Goal: Information Seeking & Learning: Learn about a topic

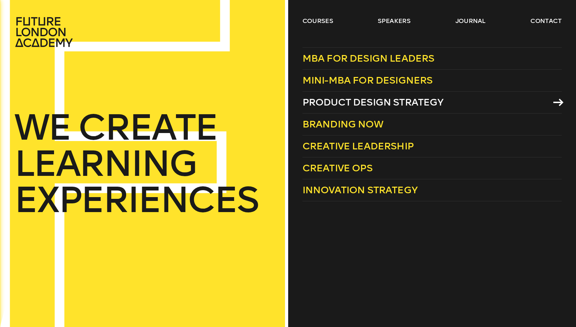
click at [336, 103] on span "Product Design Strategy" at bounding box center [372, 102] width 141 height 11
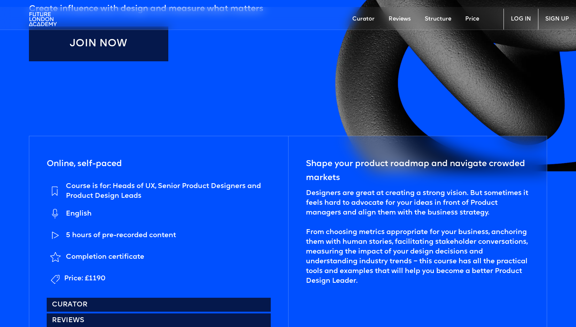
scroll to position [266, 0]
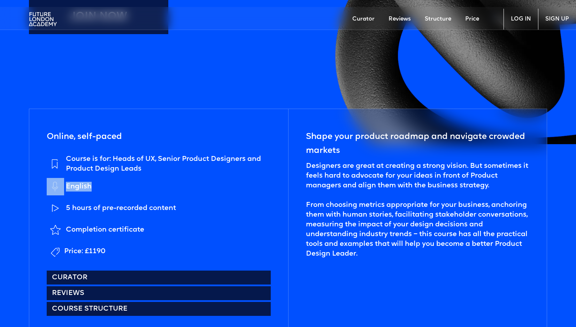
drag, startPoint x: 95, startPoint y: 185, endPoint x: 52, endPoint y: 183, distance: 42.9
click at [52, 183] on li "English" at bounding box center [159, 187] width 224 height 18
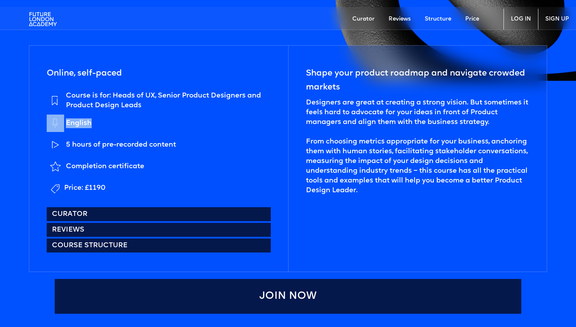
scroll to position [330, 0]
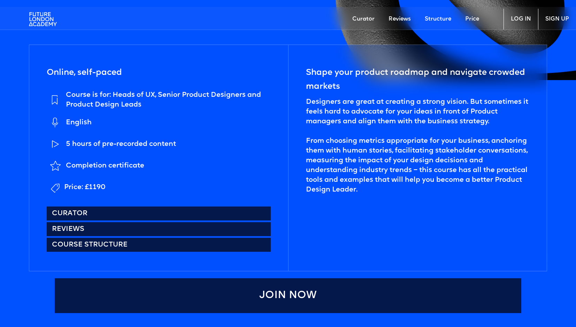
click at [108, 147] on div "5 hours of pre-recorded content" at bounding box center [121, 144] width 110 height 10
drag, startPoint x: 187, startPoint y: 147, endPoint x: 71, endPoint y: 147, distance: 116.0
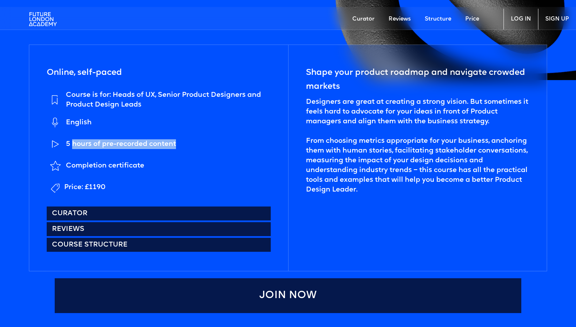
click at [71, 147] on li "5 hours of pre-recorded content" at bounding box center [159, 145] width 224 height 18
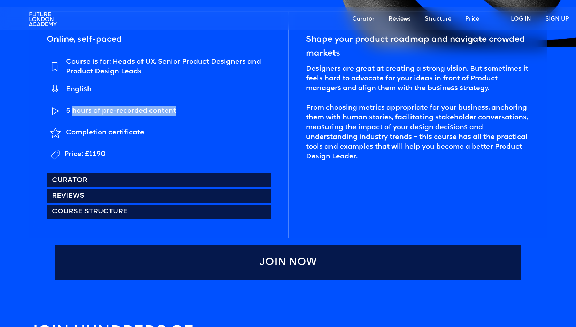
scroll to position [368, 0]
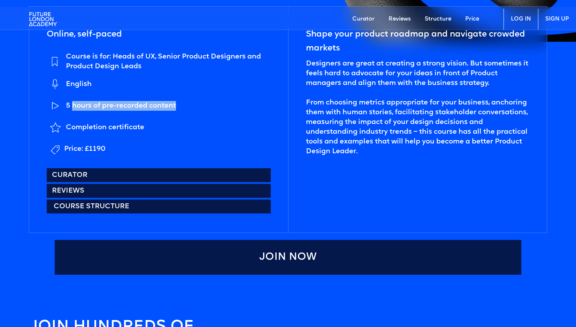
click at [79, 205] on link "Course structure" at bounding box center [159, 207] width 224 height 14
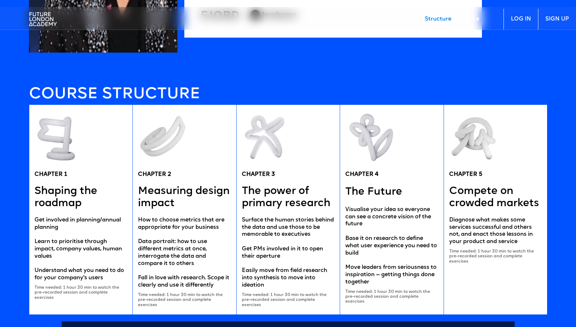
scroll to position [1322, 0]
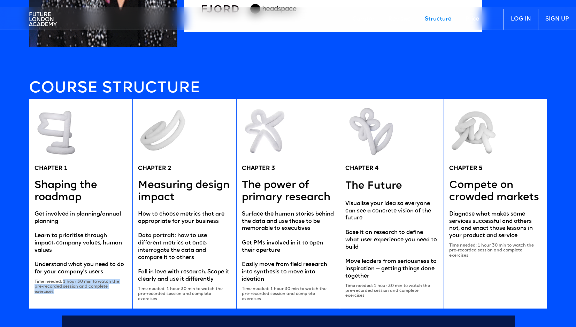
drag, startPoint x: 63, startPoint y: 284, endPoint x: 116, endPoint y: 290, distance: 52.9
click at [116, 290] on div "Time needed: 1 hour 30 min to watch the pre-recorded session and complete exerc…" at bounding box center [80, 286] width 93 height 15
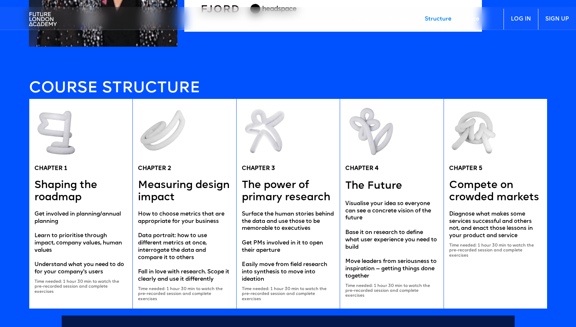
click at [208, 291] on div "Time needed: 1 hour 30 min to watch the pre-recorded session and complete exerc…" at bounding box center [184, 294] width 93 height 15
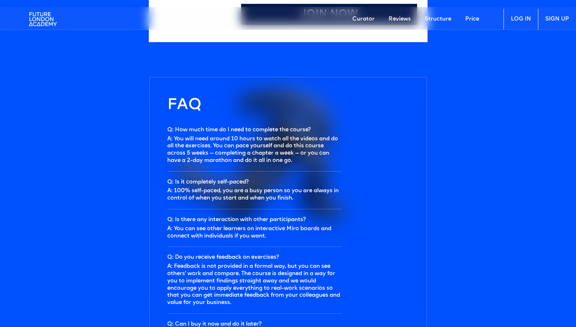
scroll to position [2051, 0]
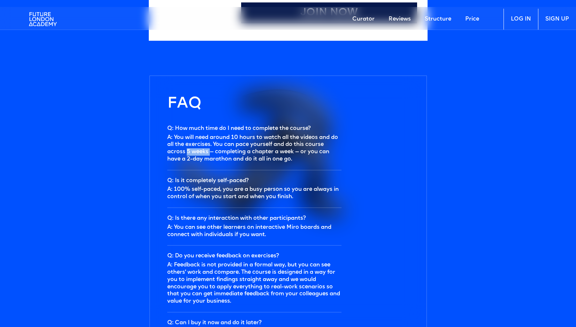
drag, startPoint x: 188, startPoint y: 156, endPoint x: 210, endPoint y: 154, distance: 22.0
click at [210, 154] on div "A: You will need around 10 hours to watch all the videos and do all the exercis…" at bounding box center [254, 148] width 174 height 29
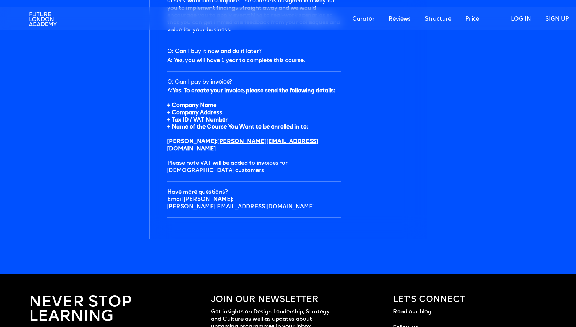
scroll to position [2322, 0]
